Goal: Transaction & Acquisition: Book appointment/travel/reservation

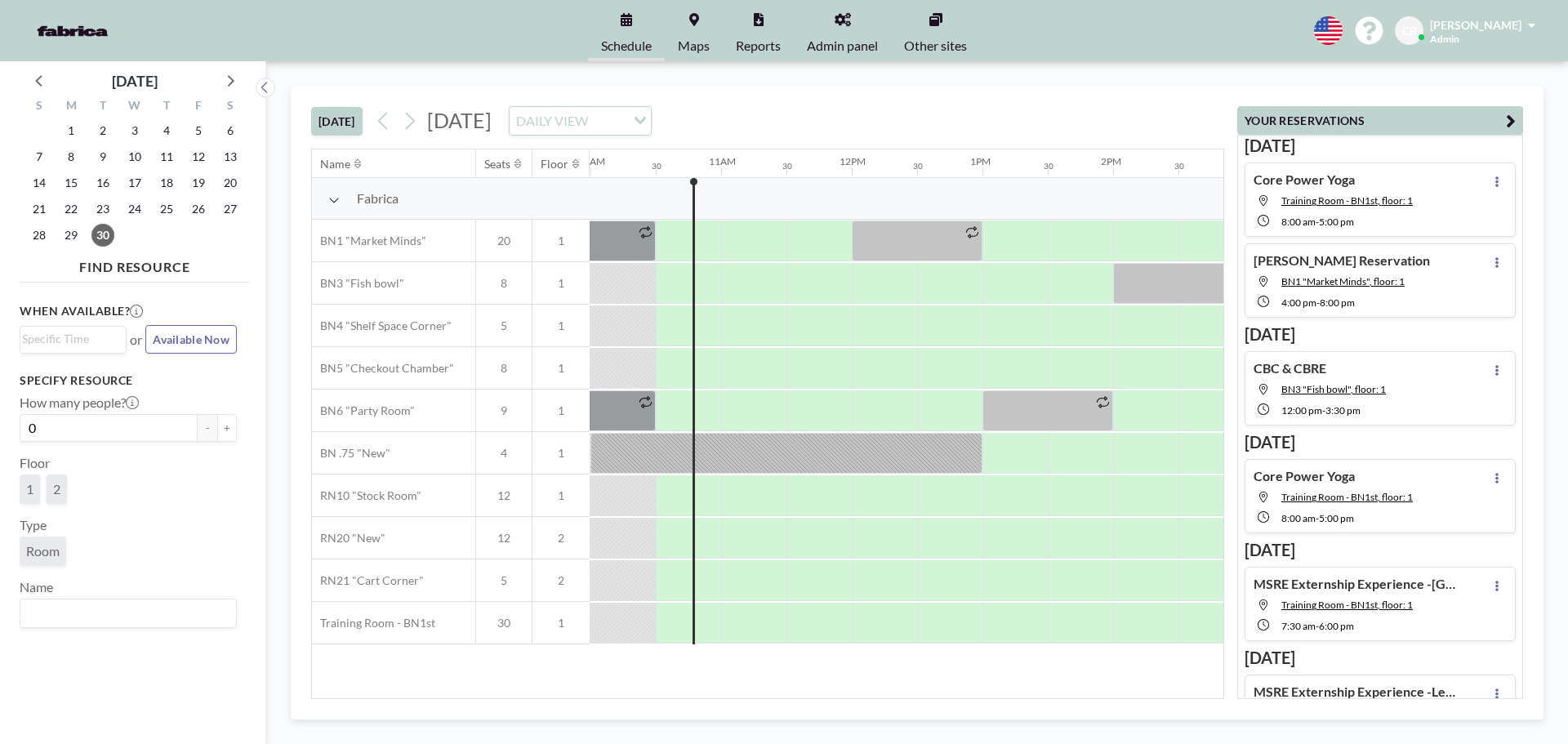
scroll to position [0, 1307]
click at [227, 78] on icon at bounding box center [230, 80] width 21 height 21
click at [71, 161] on span "6" at bounding box center [70, 156] width 22 height 22
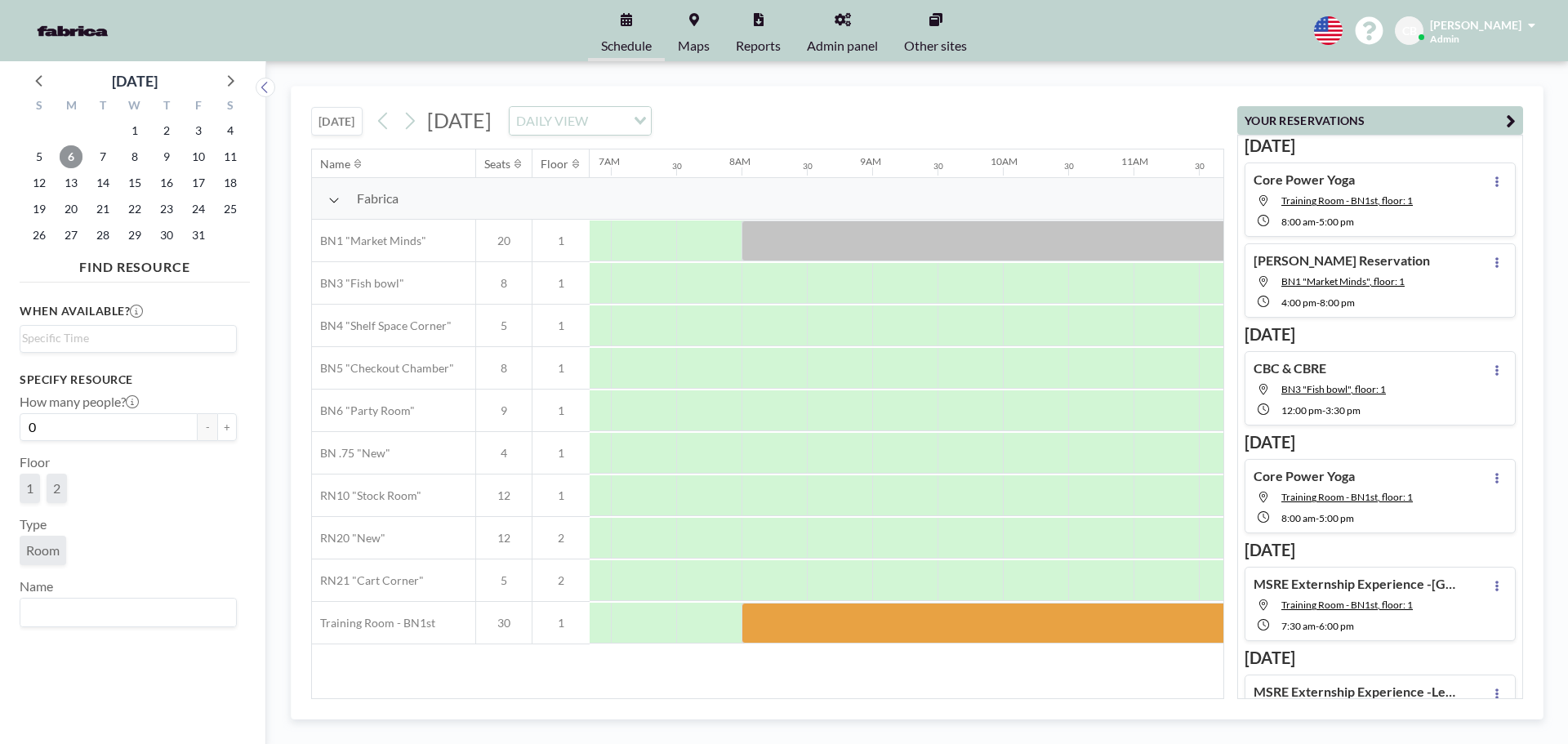
scroll to position [0, 980]
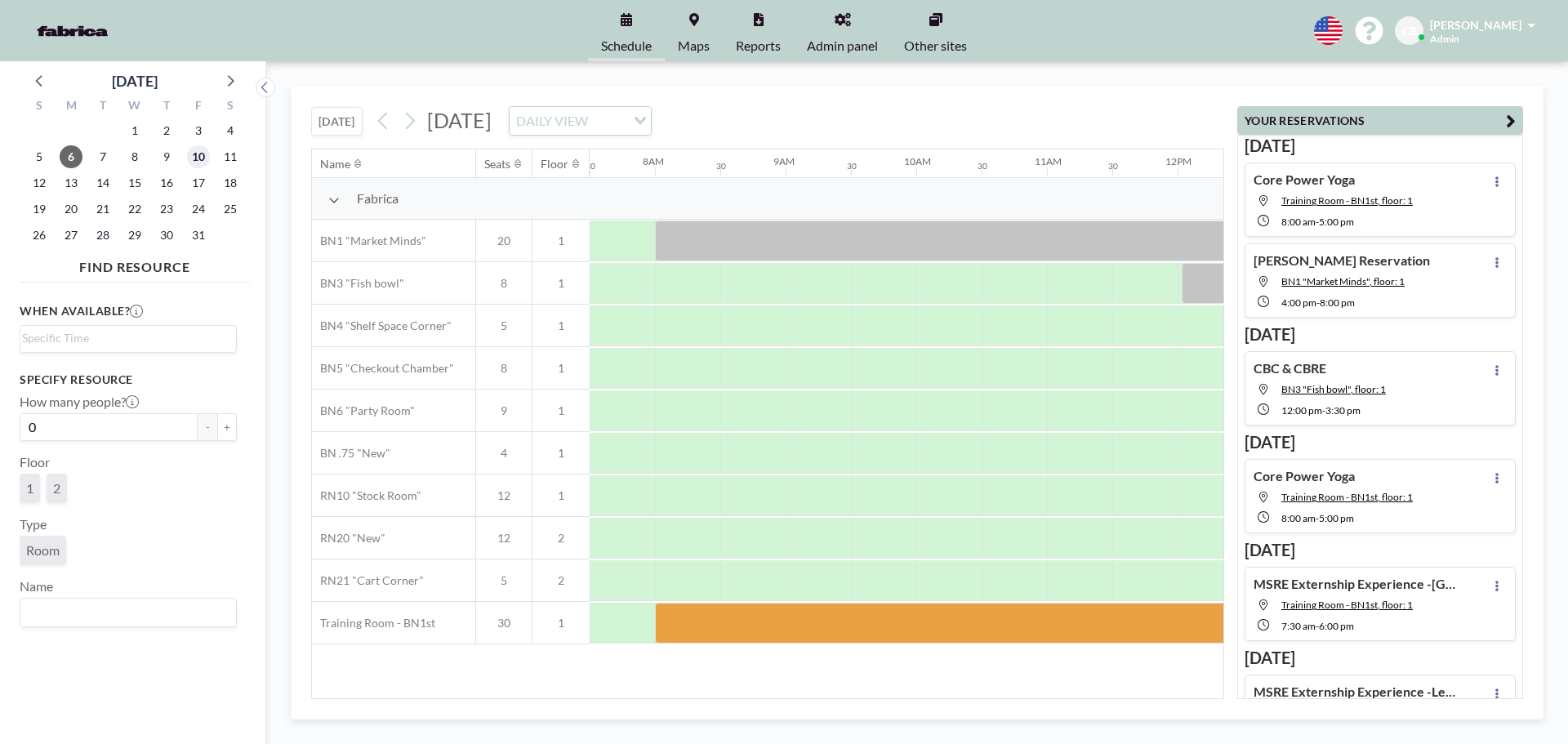
click at [199, 161] on span "10" at bounding box center [197, 156] width 22 height 22
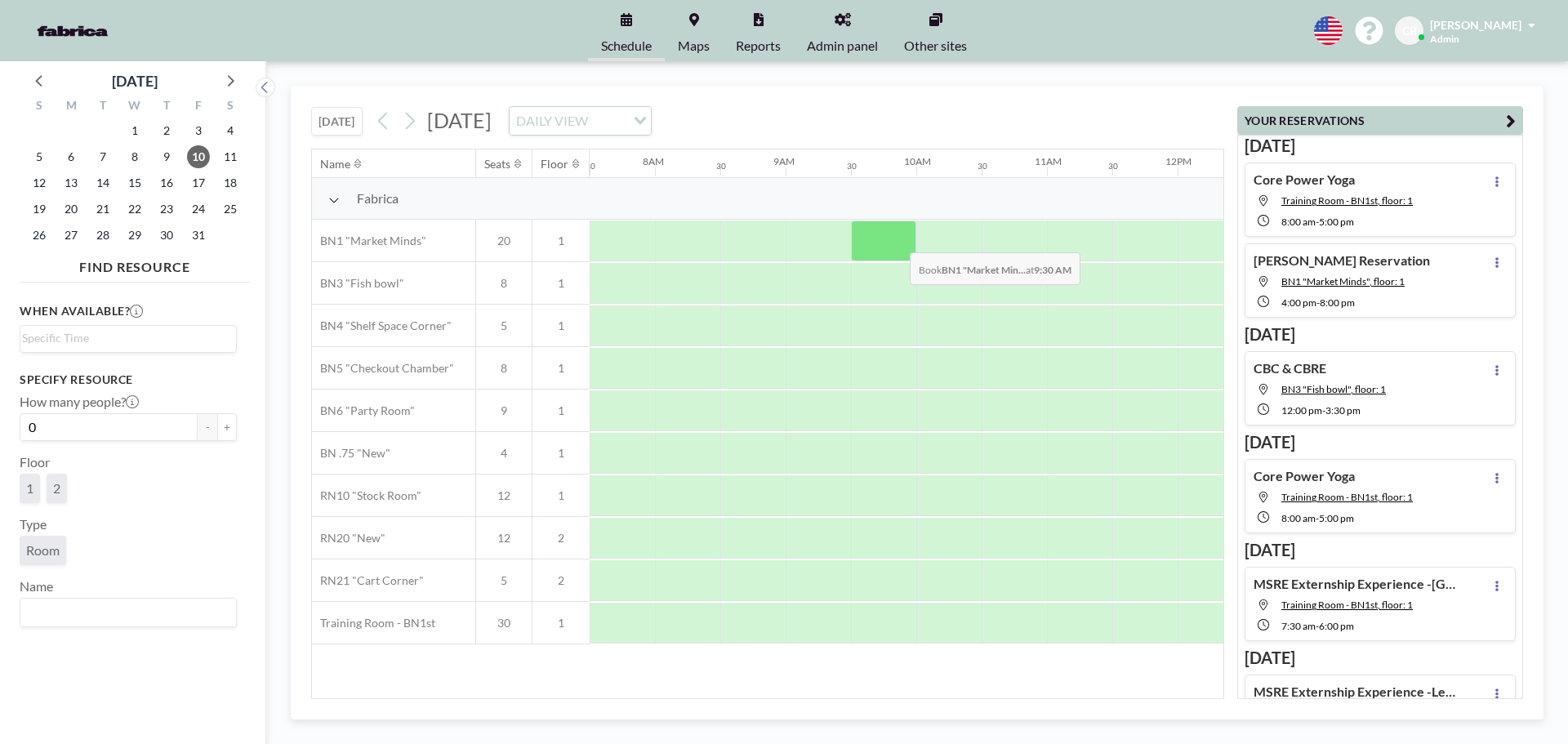
click at [897, 240] on div at bounding box center [883, 241] width 65 height 41
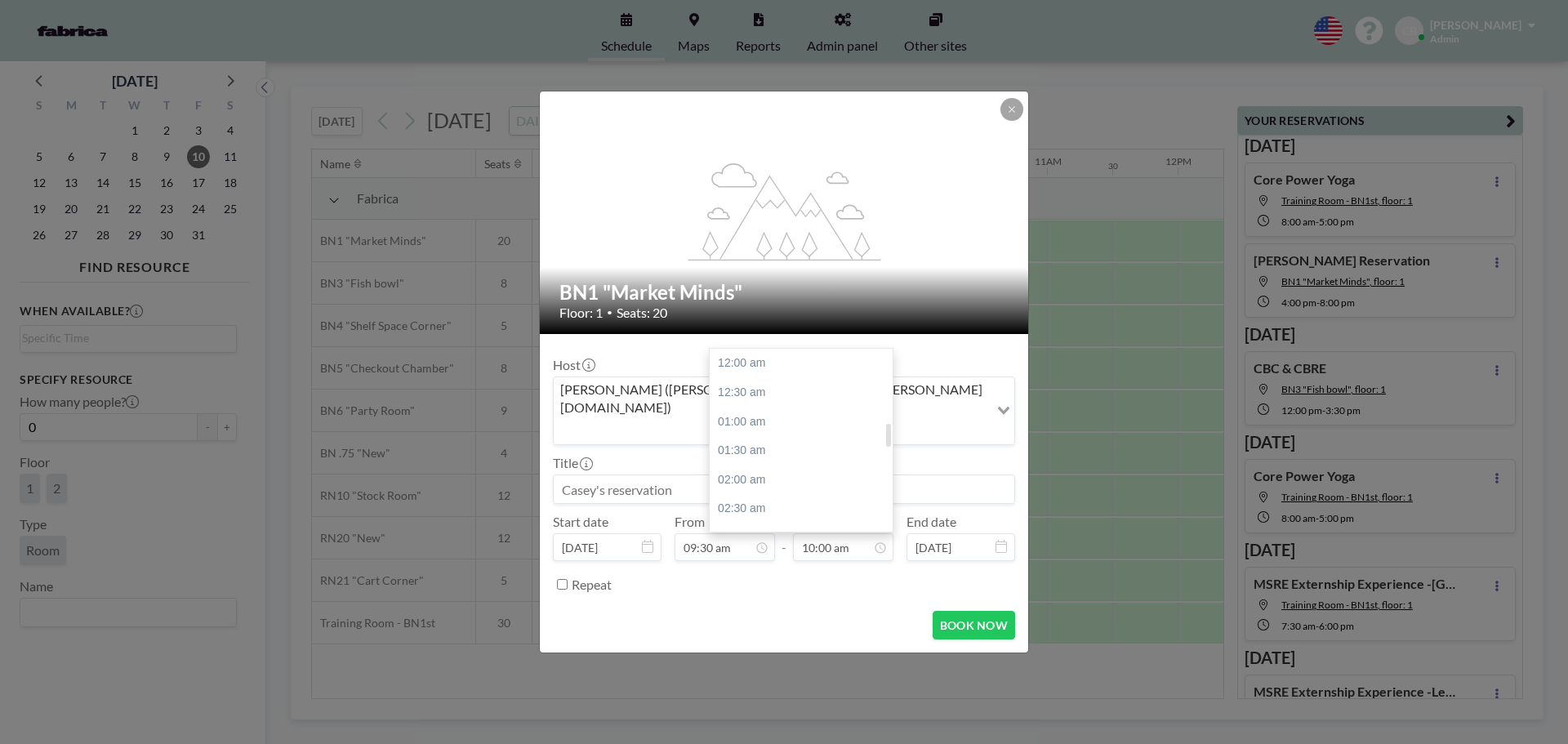
scroll to position [581, 0]
click at [773, 435] on div "11:30 am" at bounding box center [806, 450] width 191 height 29
type input "11:30 am"
click at [686, 475] on input at bounding box center [784, 489] width 461 height 27
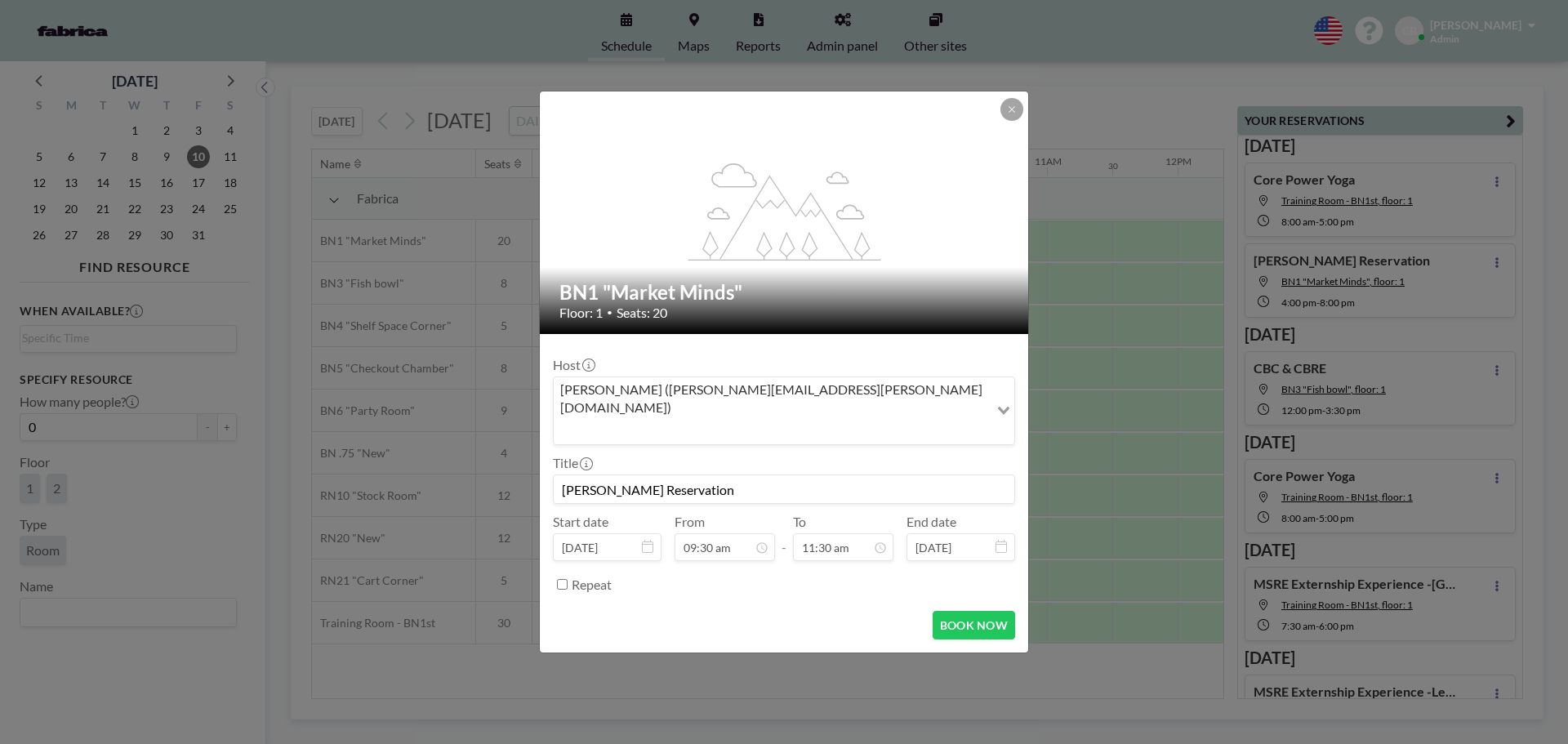
scroll to position [552, 0]
click at [984, 610] on button "BOOK NOW" at bounding box center [974, 624] width 82 height 28
type input "[PERSON_NAME] Reservation"
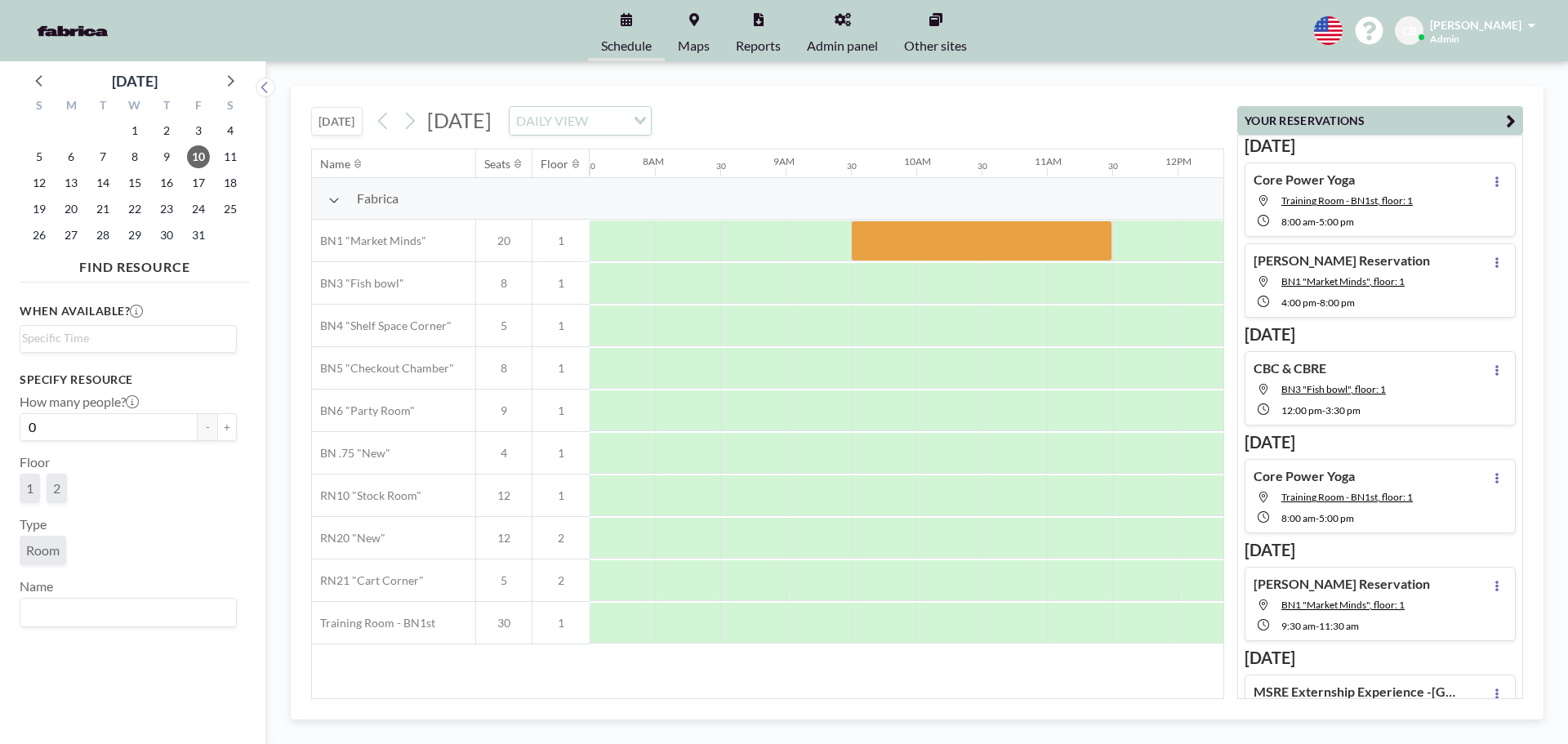
click at [1497, 24] on span "[PERSON_NAME]" at bounding box center [1476, 24] width 92 height 14
click at [1462, 74] on link "Profile" at bounding box center [1486, 78] width 146 height 32
